Goal: Navigation & Orientation: Find specific page/section

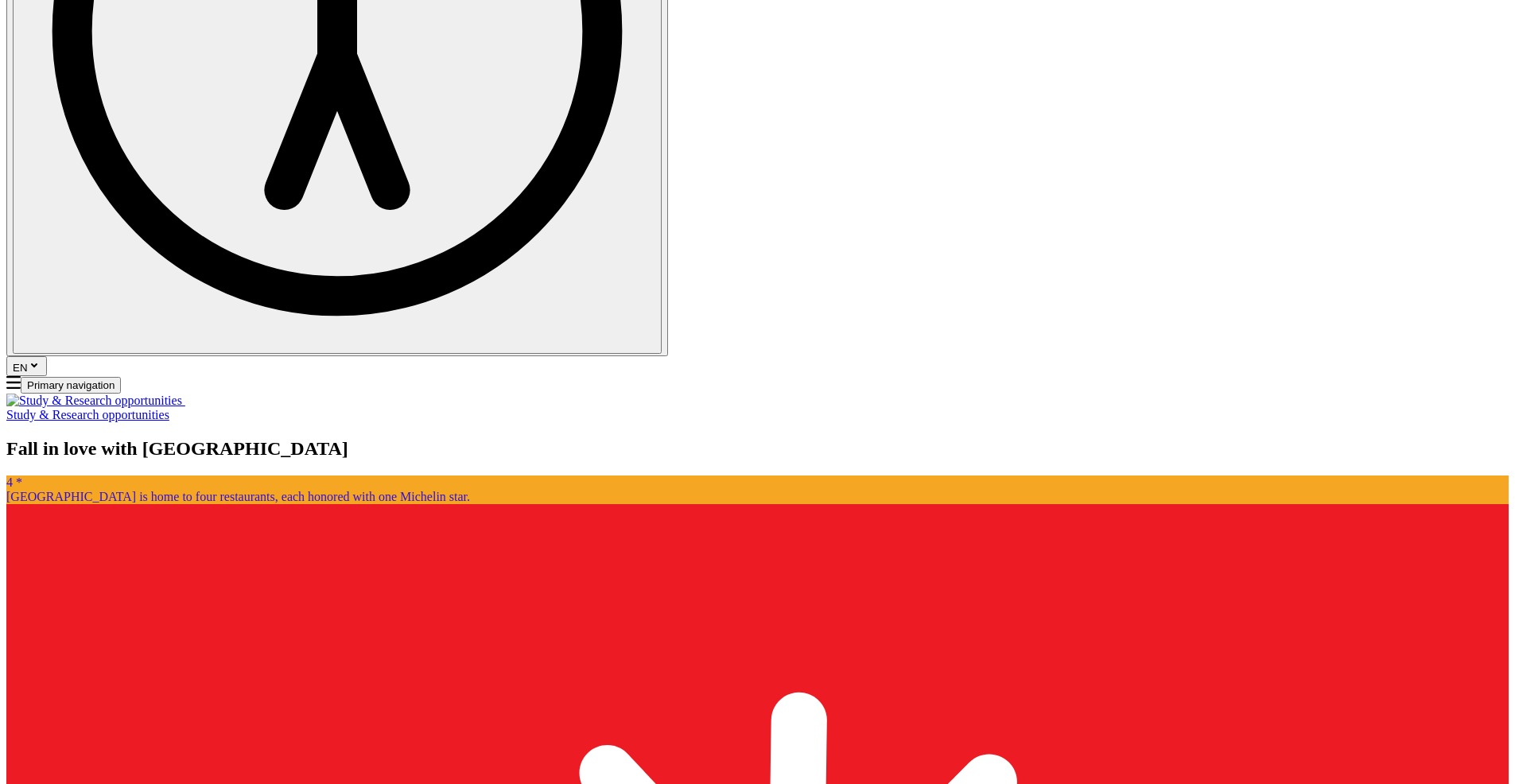
scroll to position [1249, 0]
